Goal: Navigation & Orientation: Find specific page/section

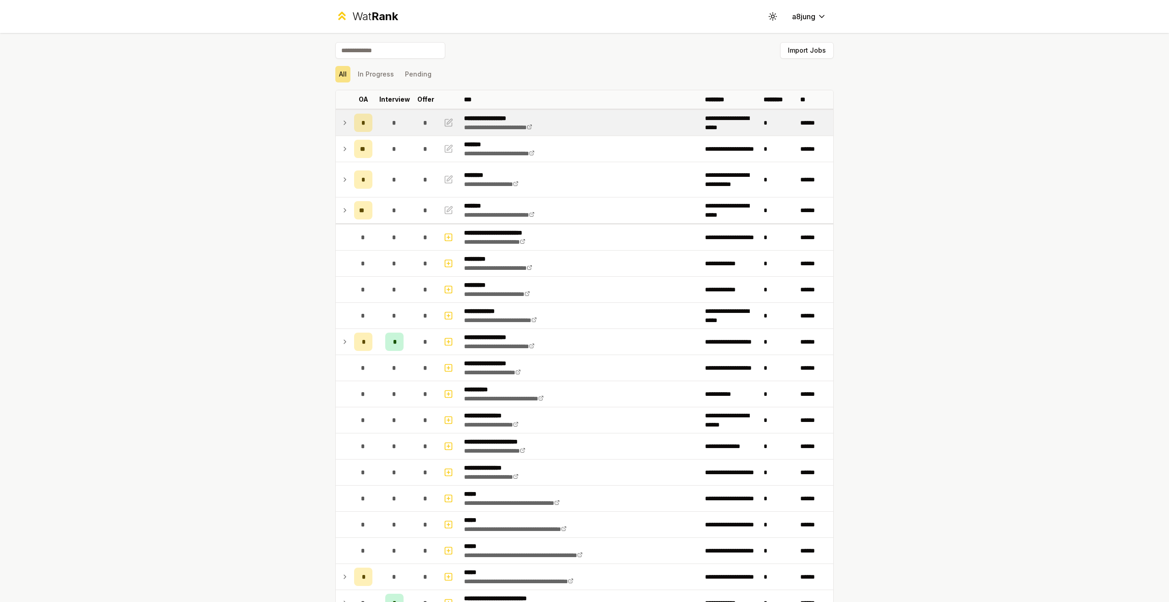
click at [341, 119] on icon at bounding box center [344, 122] width 7 height 11
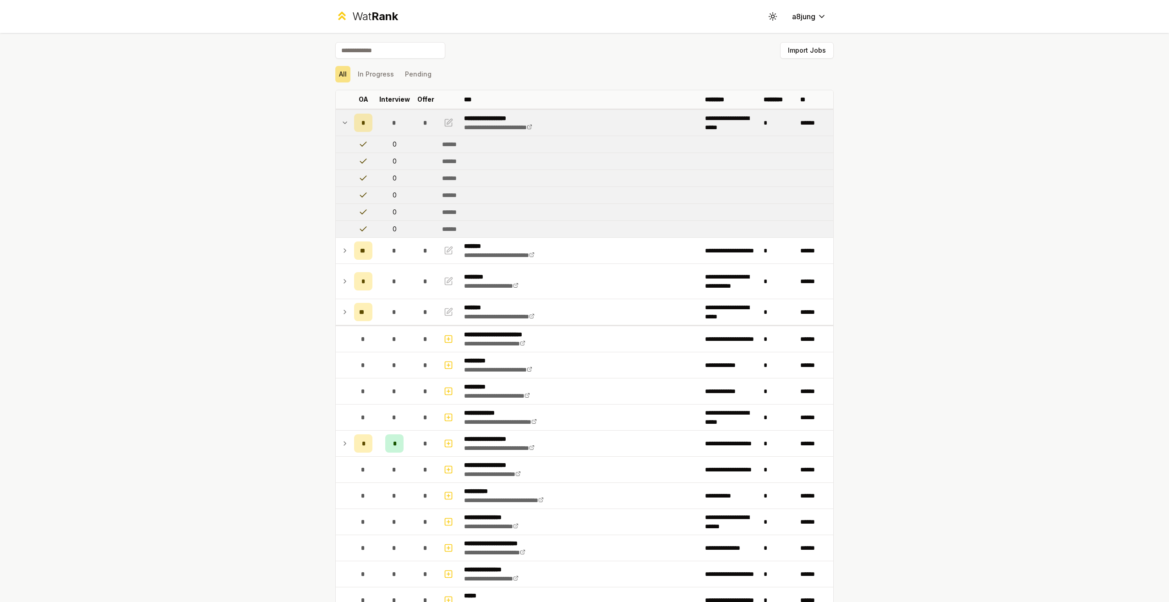
drag, startPoint x: 339, startPoint y: 122, endPoint x: 345, endPoint y: 133, distance: 12.9
click at [341, 122] on icon at bounding box center [344, 122] width 7 height 11
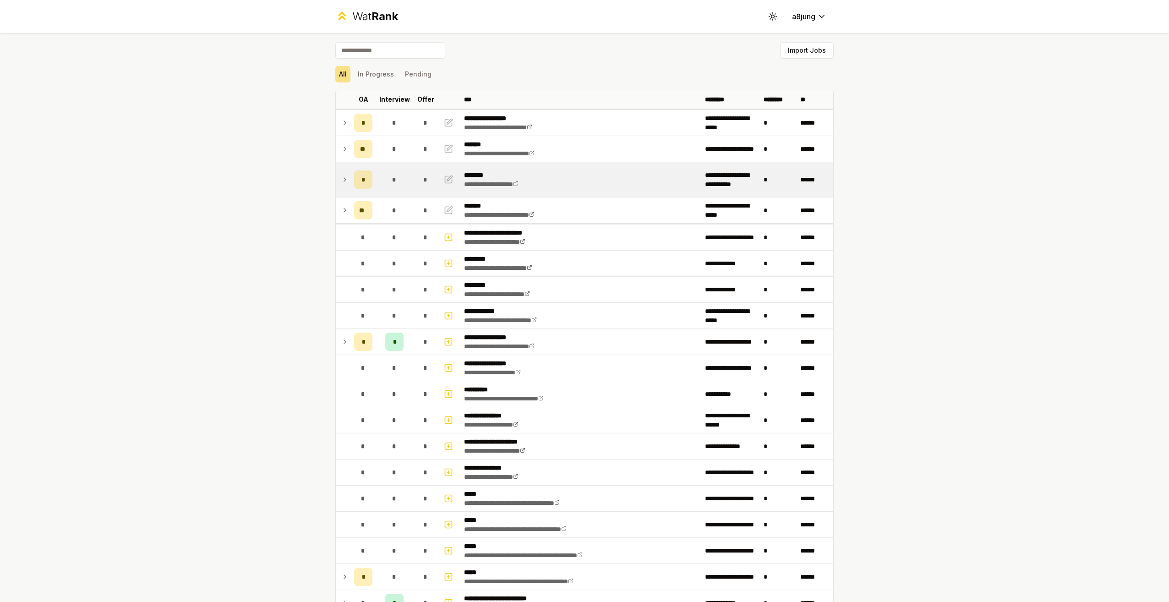
click at [341, 186] on td at bounding box center [343, 179] width 15 height 35
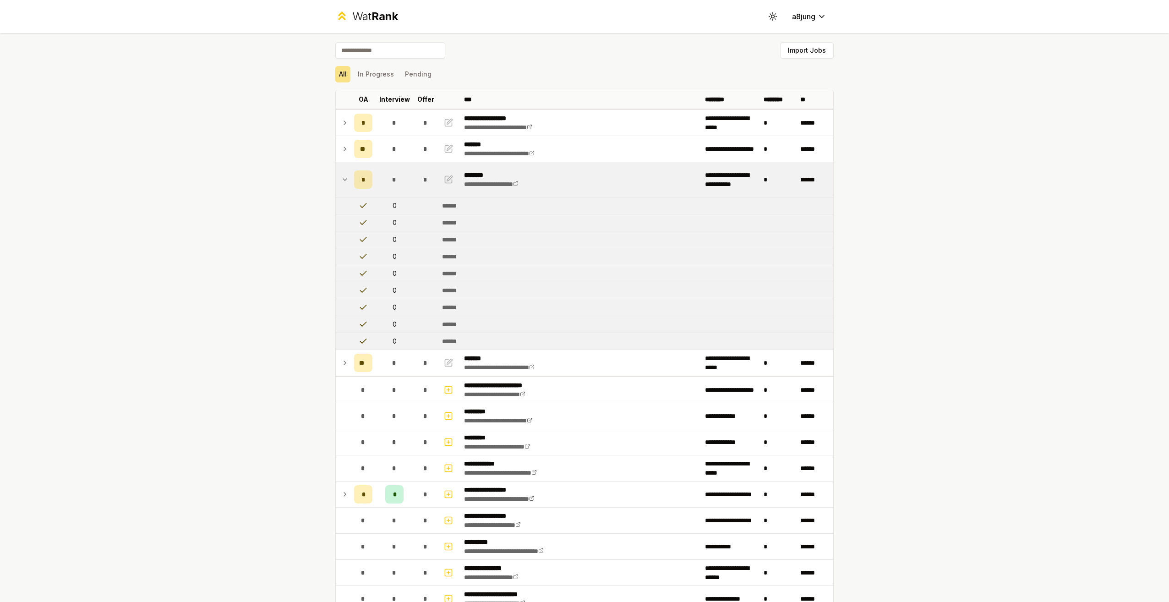
click at [341, 186] on td at bounding box center [343, 179] width 15 height 35
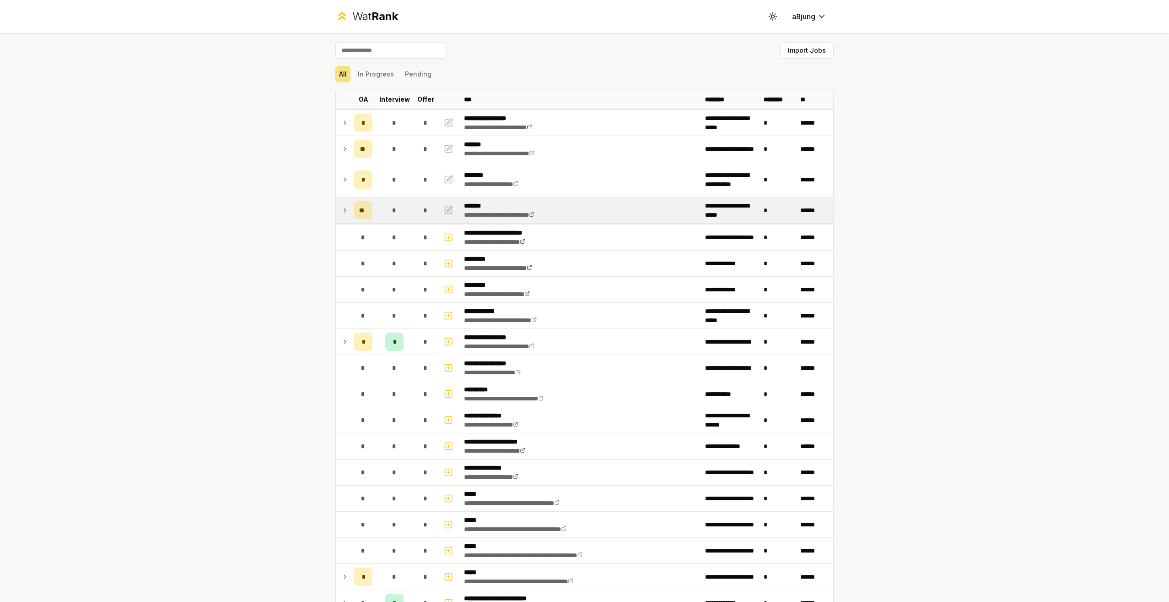
click at [346, 202] on td at bounding box center [343, 210] width 15 height 26
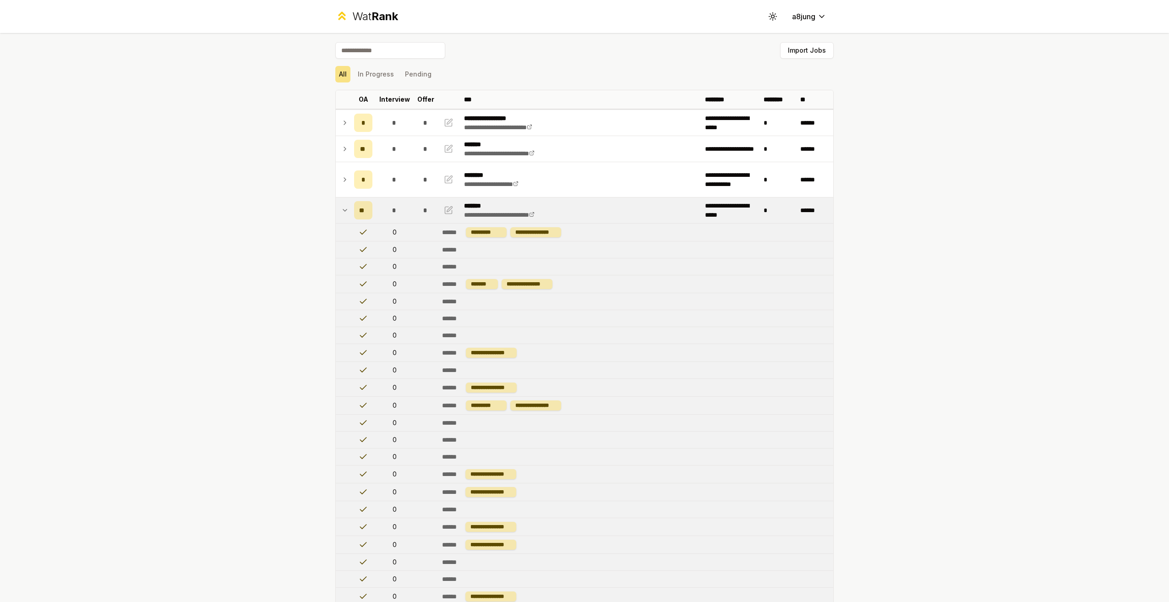
click at [344, 209] on icon at bounding box center [344, 210] width 7 height 11
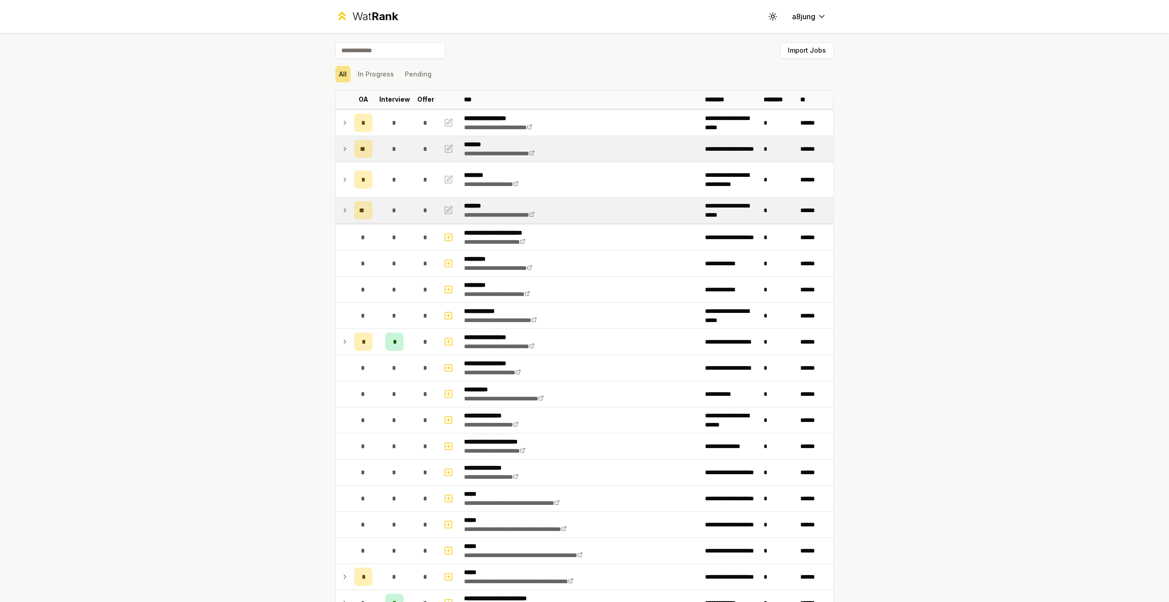
click at [358, 154] on div "**" at bounding box center [363, 149] width 18 height 18
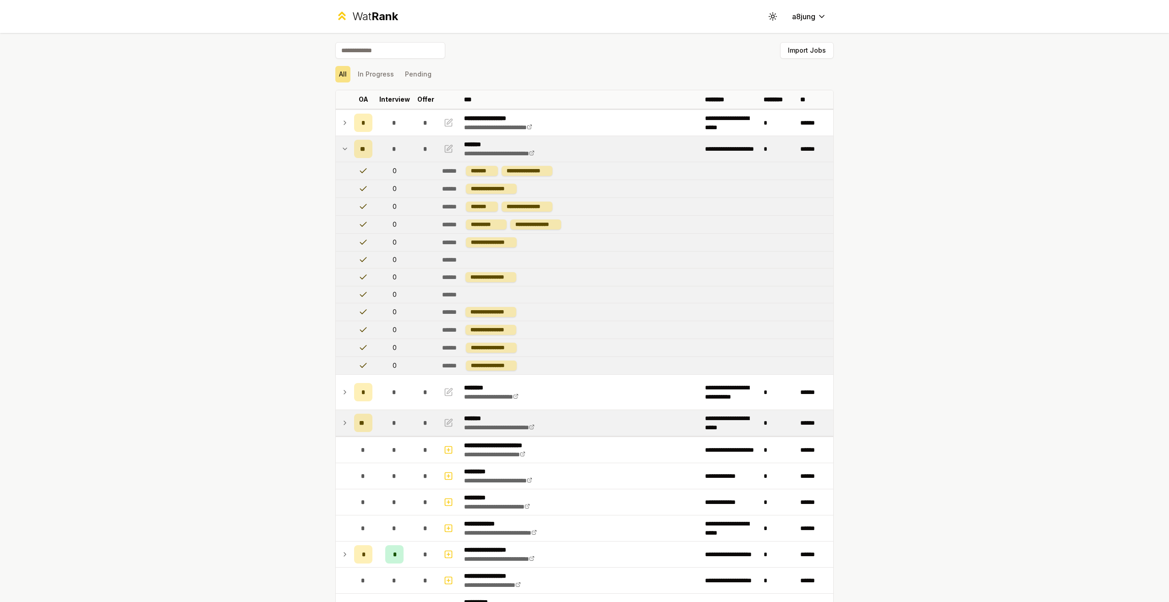
click at [355, 154] on div "**" at bounding box center [363, 149] width 18 height 18
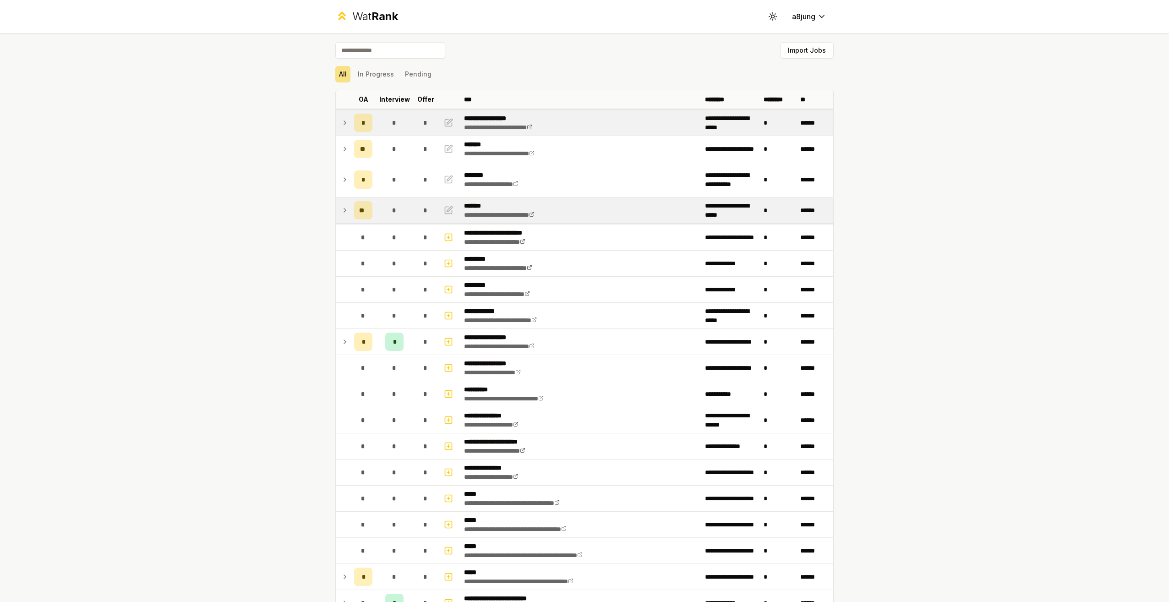
click at [350, 123] on td "*" at bounding box center [363, 123] width 26 height 26
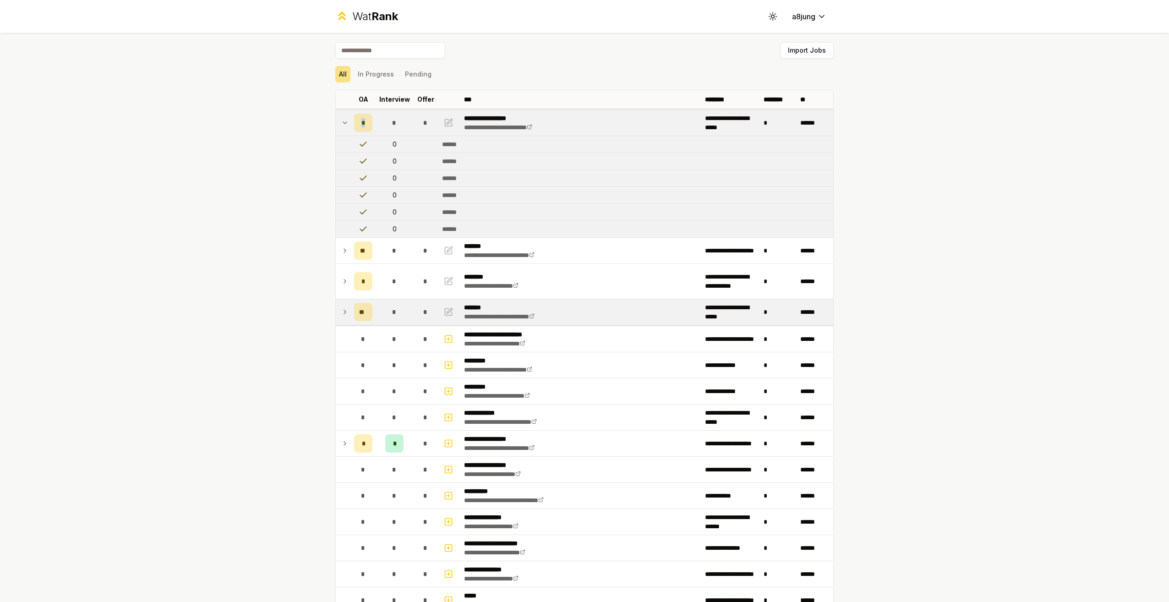
click at [350, 123] on td "*" at bounding box center [363, 123] width 26 height 26
